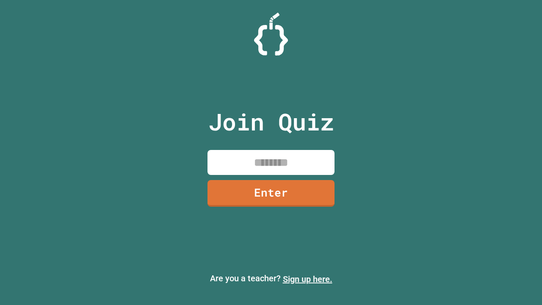
click at [308, 279] on link "Sign up here." at bounding box center [308, 279] width 50 height 10
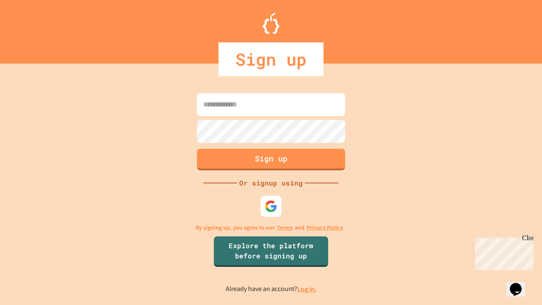
click at [308, 289] on link "Log in." at bounding box center [306, 289] width 19 height 9
